Goal: Check status: Check status

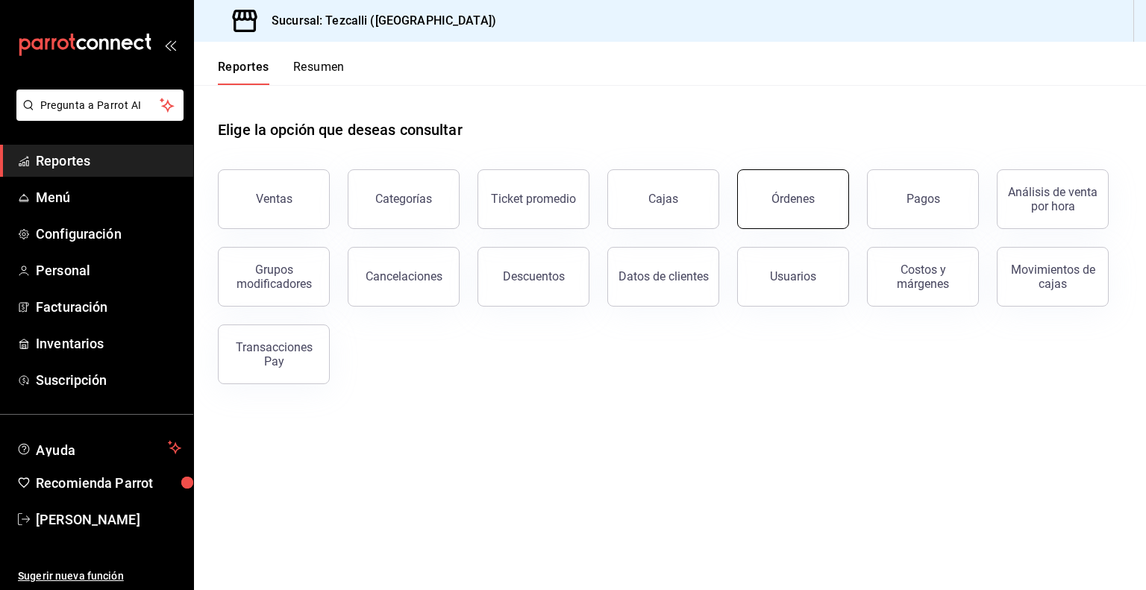
click at [774, 186] on button "Órdenes" at bounding box center [793, 199] width 112 height 60
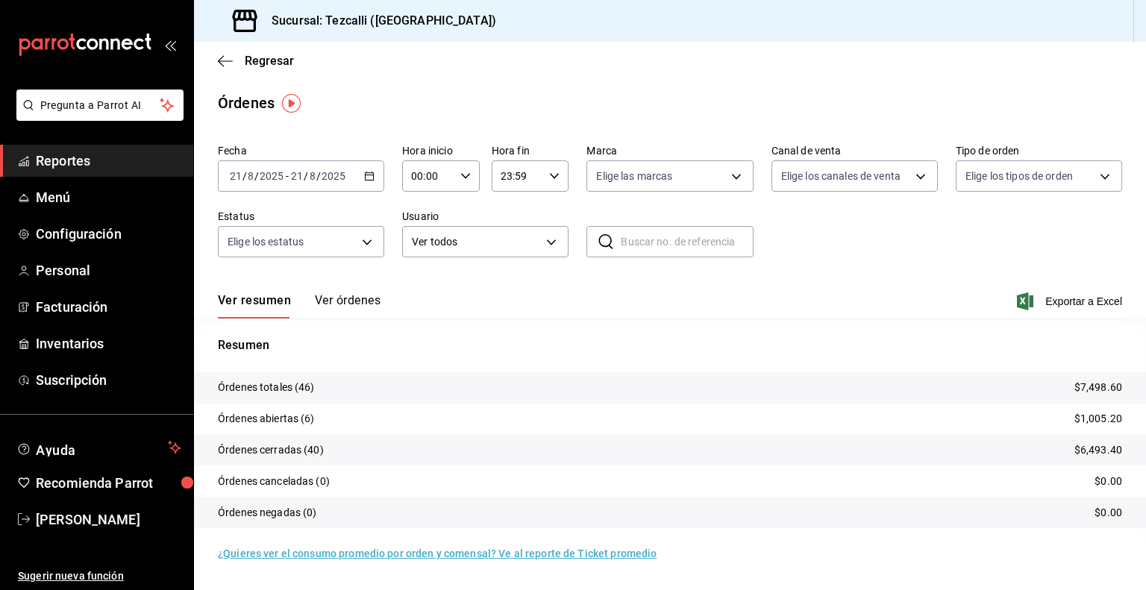
click at [361, 298] on button "Ver órdenes" at bounding box center [348, 305] width 66 height 25
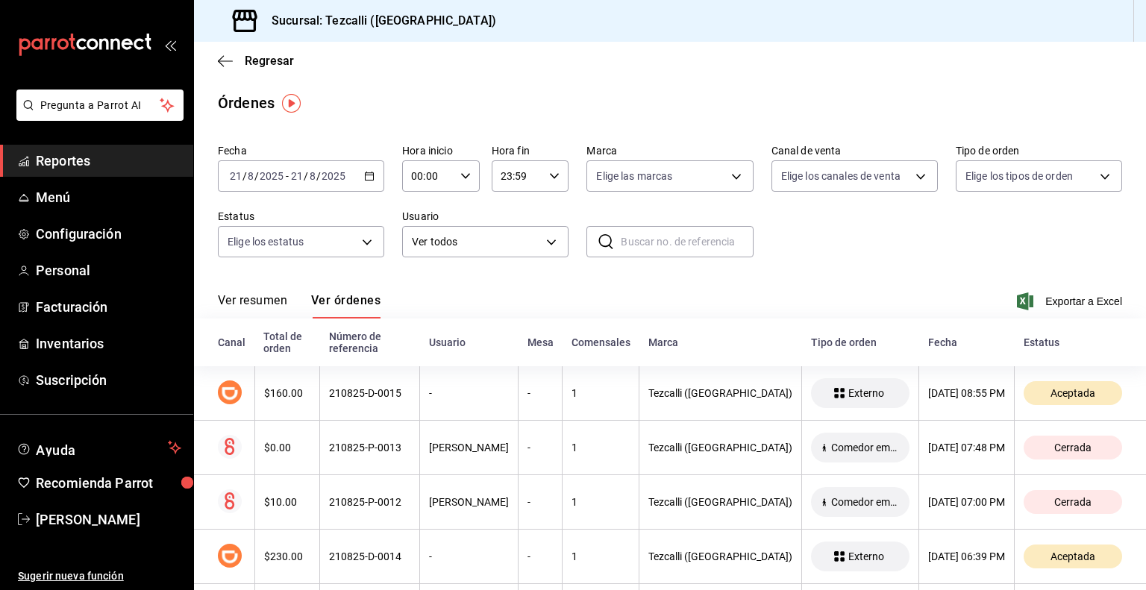
click at [269, 298] on button "Ver resumen" at bounding box center [252, 305] width 69 height 25
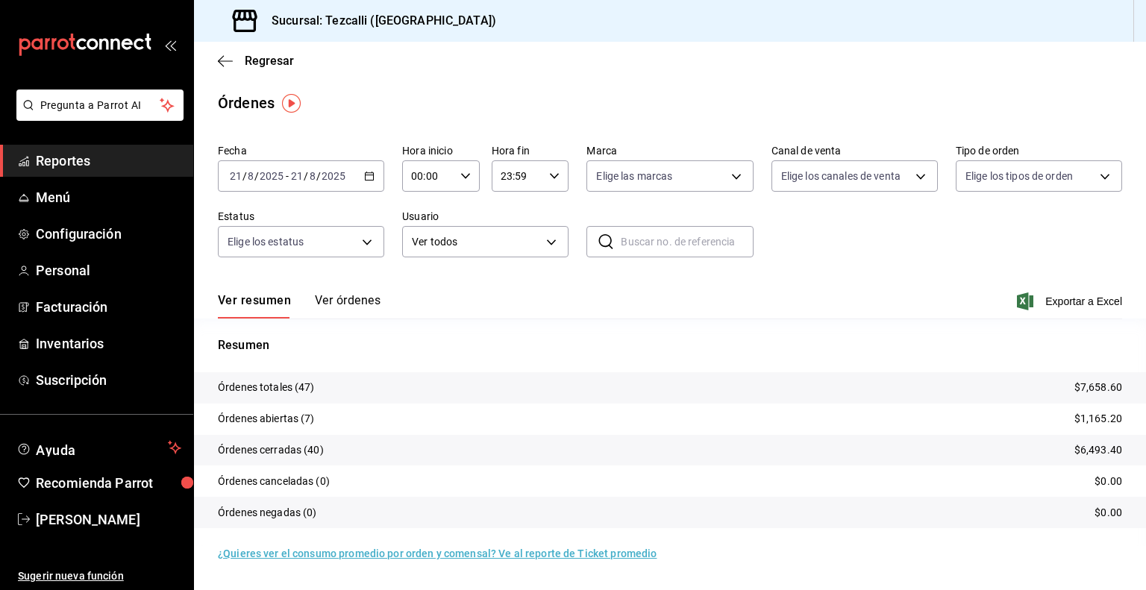
click at [347, 184] on div "[DATE] [DATE] - [DATE] [DATE]" at bounding box center [301, 175] width 166 height 31
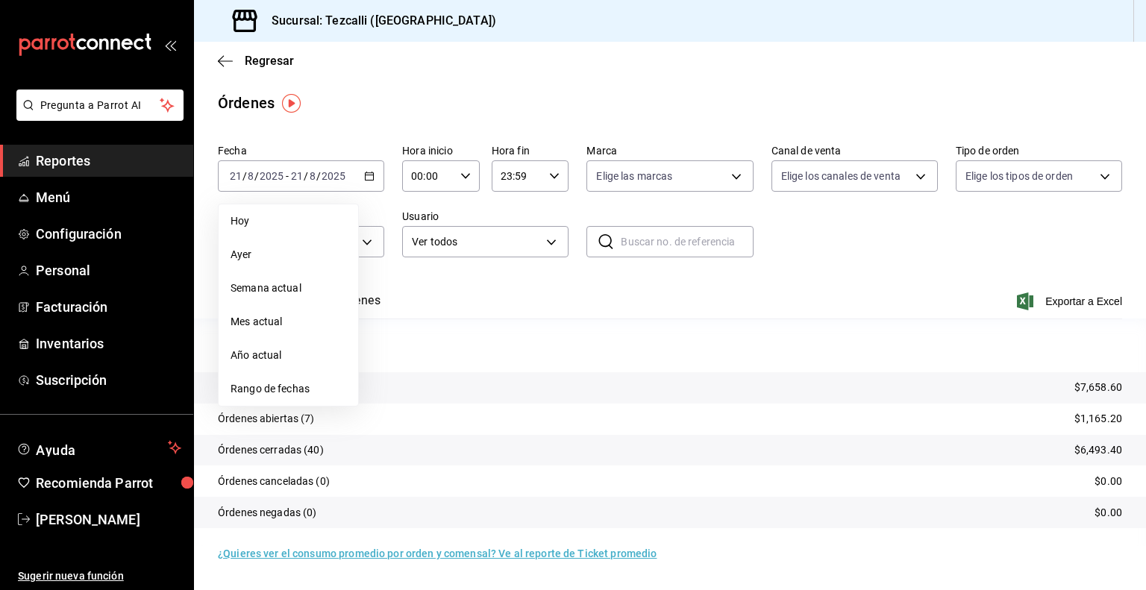
click at [451, 280] on div "Ver resumen Ver órdenes Exportar a Excel" at bounding box center [670, 296] width 904 height 43
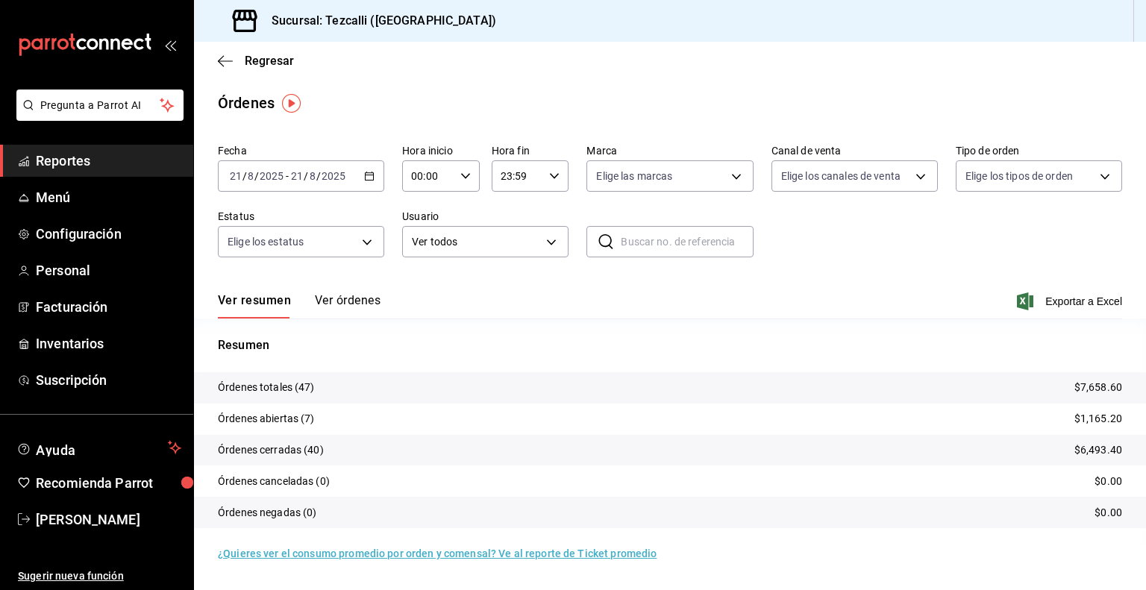
click at [357, 301] on button "Ver órdenes" at bounding box center [348, 305] width 66 height 25
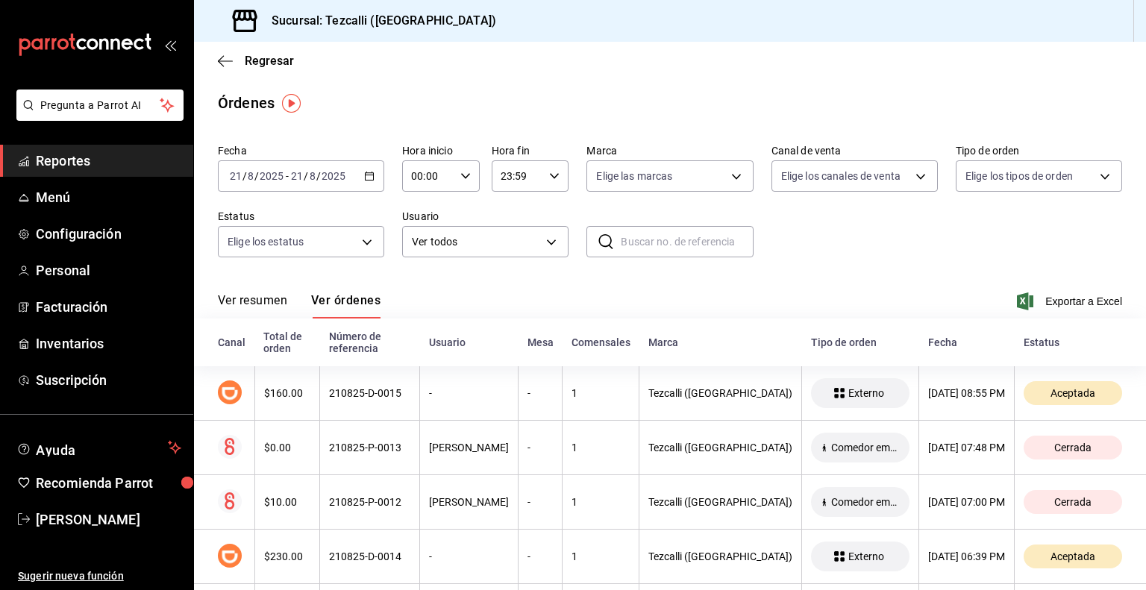
click at [254, 175] on span "/" at bounding box center [256, 176] width 4 height 12
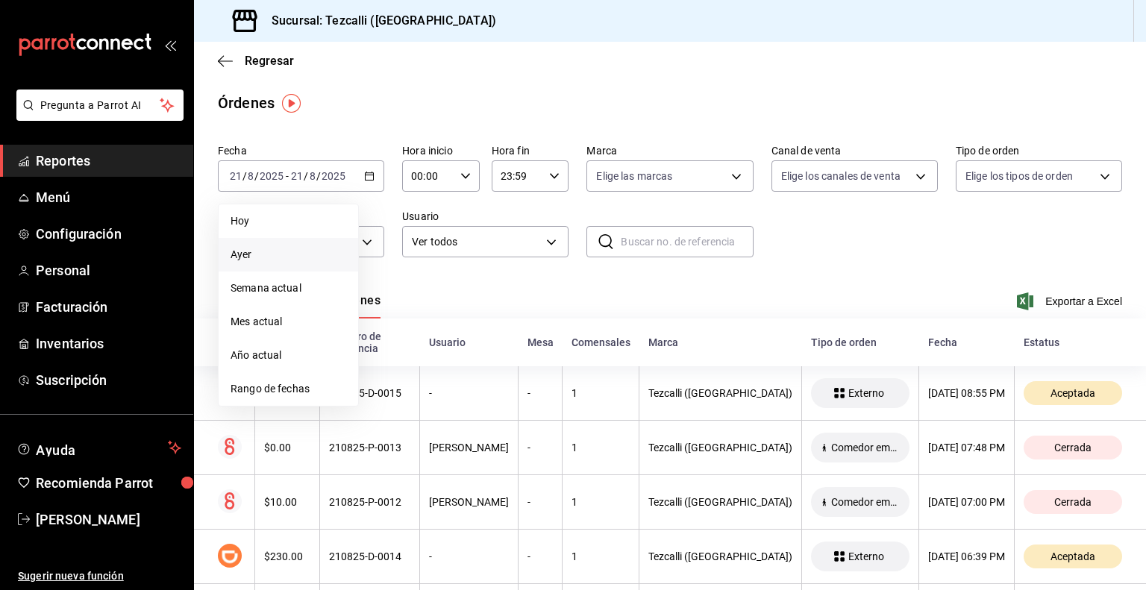
click at [269, 254] on span "Ayer" at bounding box center [289, 255] width 116 height 16
